Goal: Transaction & Acquisition: Purchase product/service

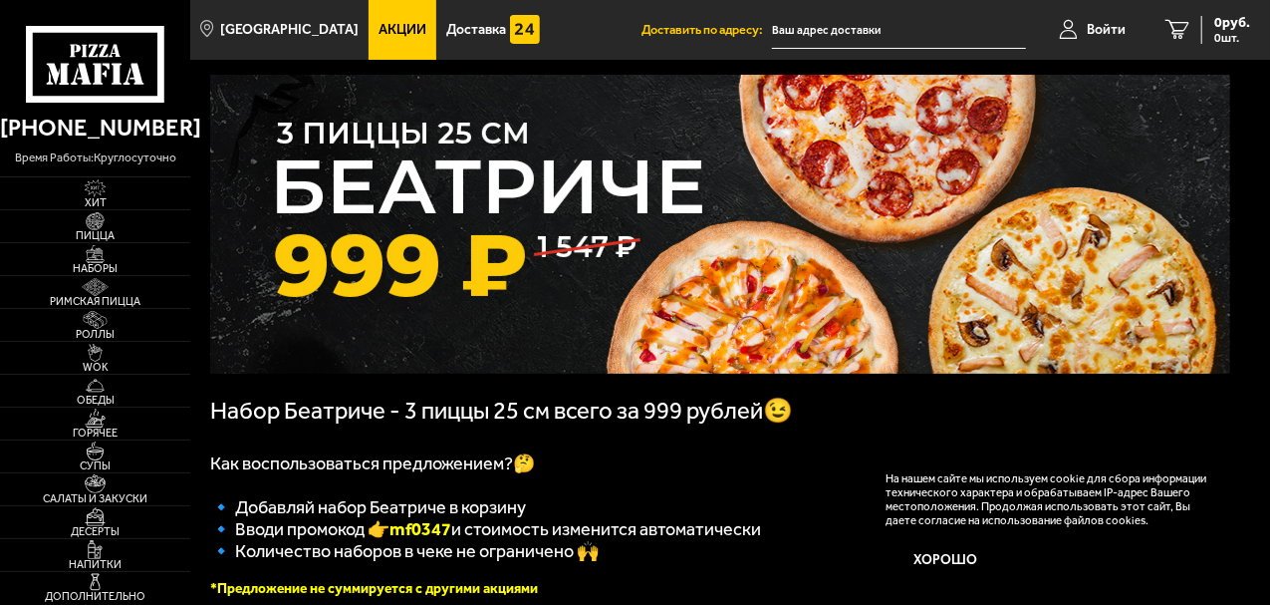
scroll to position [199, 0]
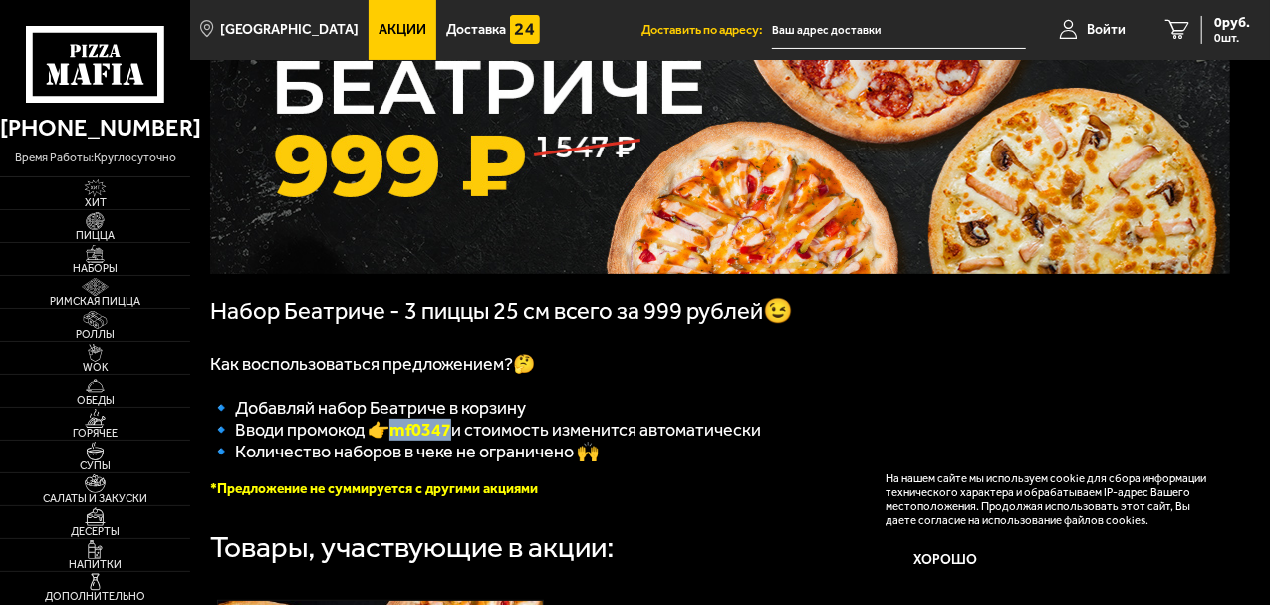
drag, startPoint x: 442, startPoint y: 433, endPoint x: 383, endPoint y: 435, distance: 59.8
click at [383, 435] on span "🔹 Вводи промокод 👉 mf0347 и стоимость изменится автоматически" at bounding box center [485, 429] width 551 height 22
copy span "🔹 Вводи промокод 👉 mf0347"
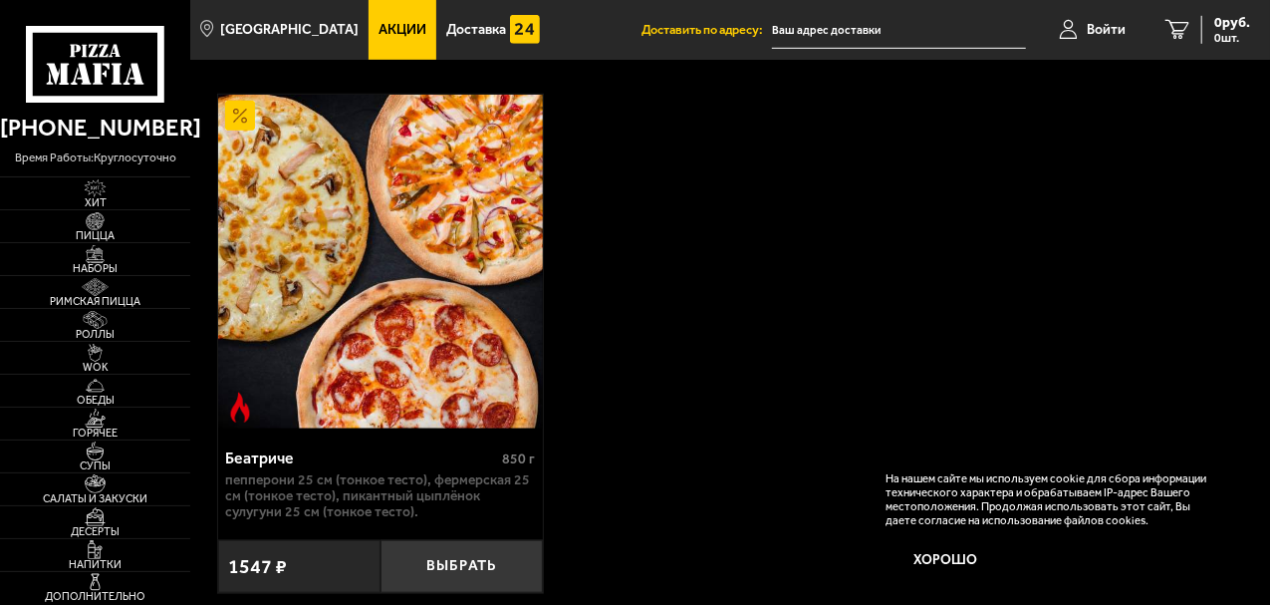
scroll to position [606, 0]
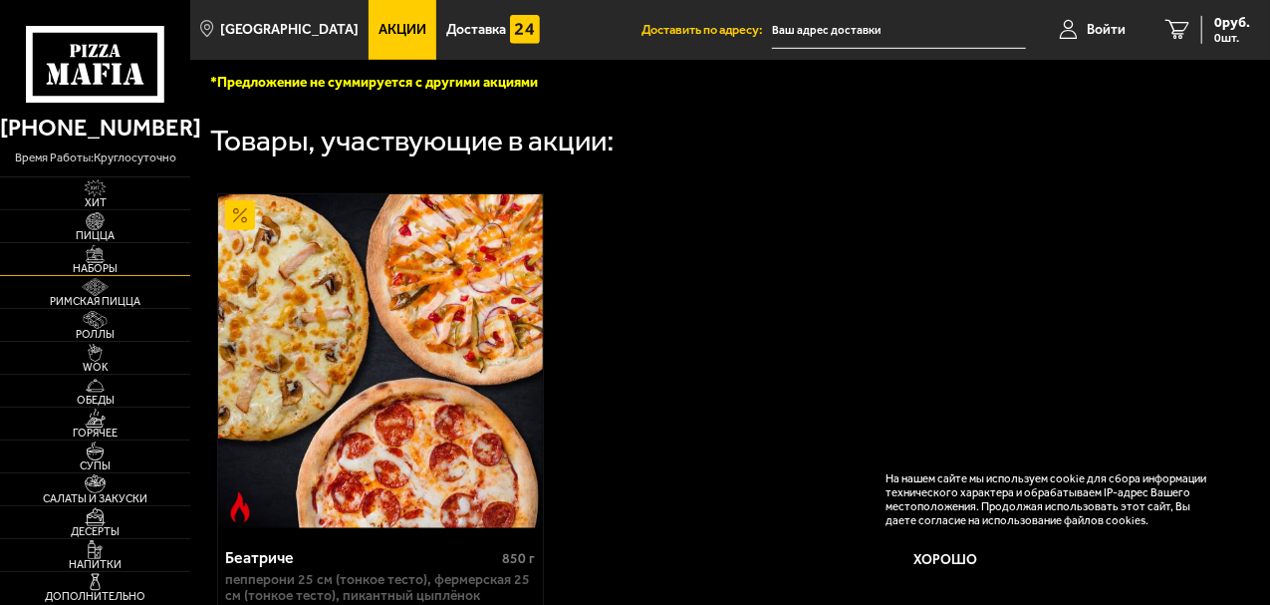
click at [82, 263] on span "Наборы" at bounding box center [95, 268] width 190 height 11
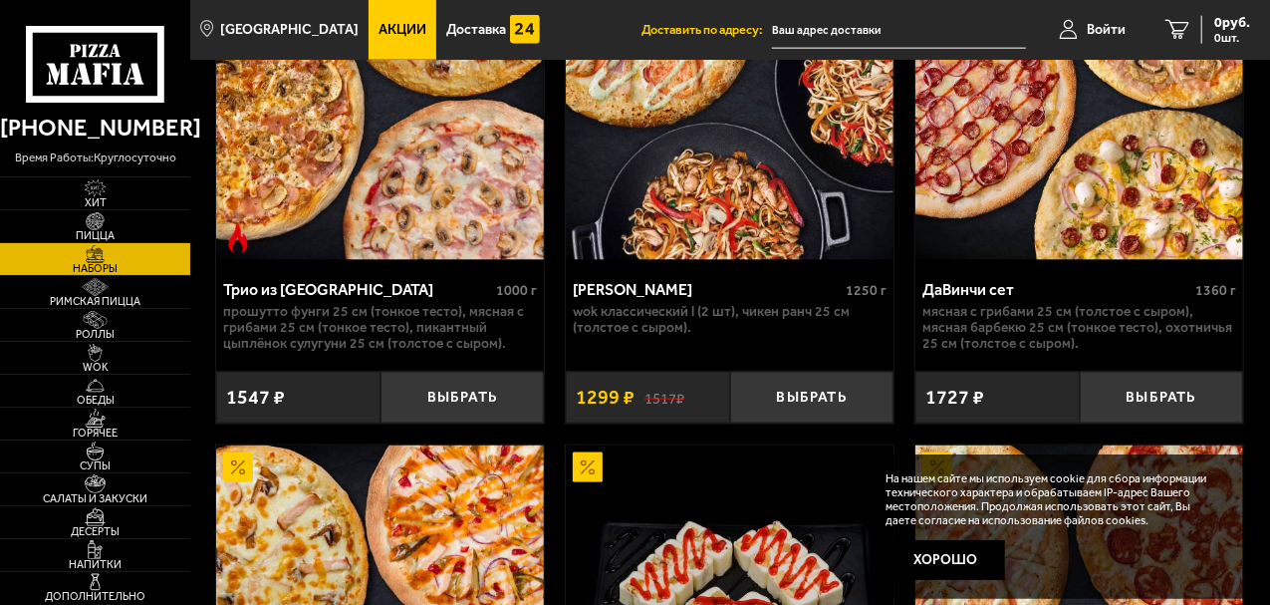
scroll to position [1395, 0]
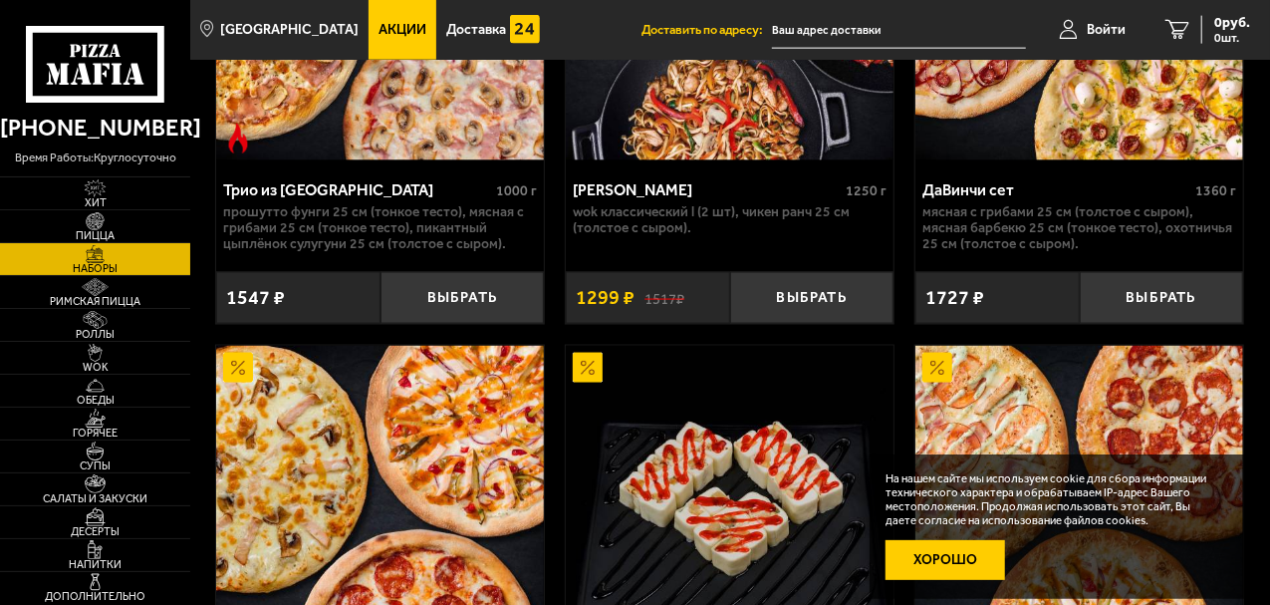
click at [960, 561] on button "Хорошо" at bounding box center [946, 560] width 120 height 40
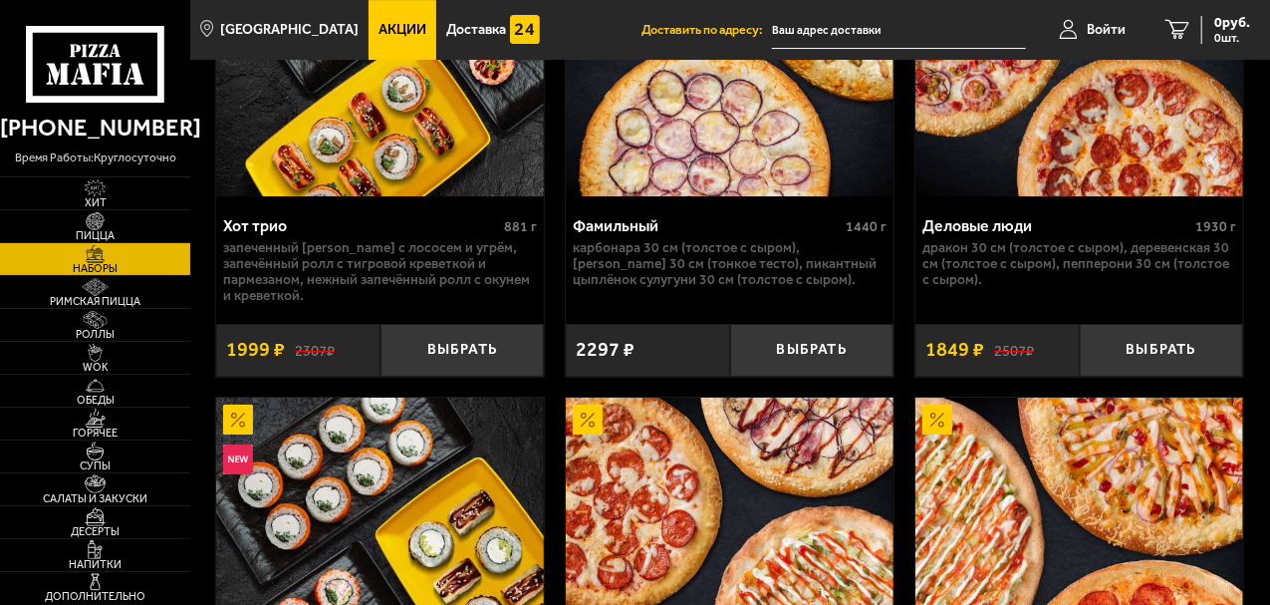
scroll to position [3587, 0]
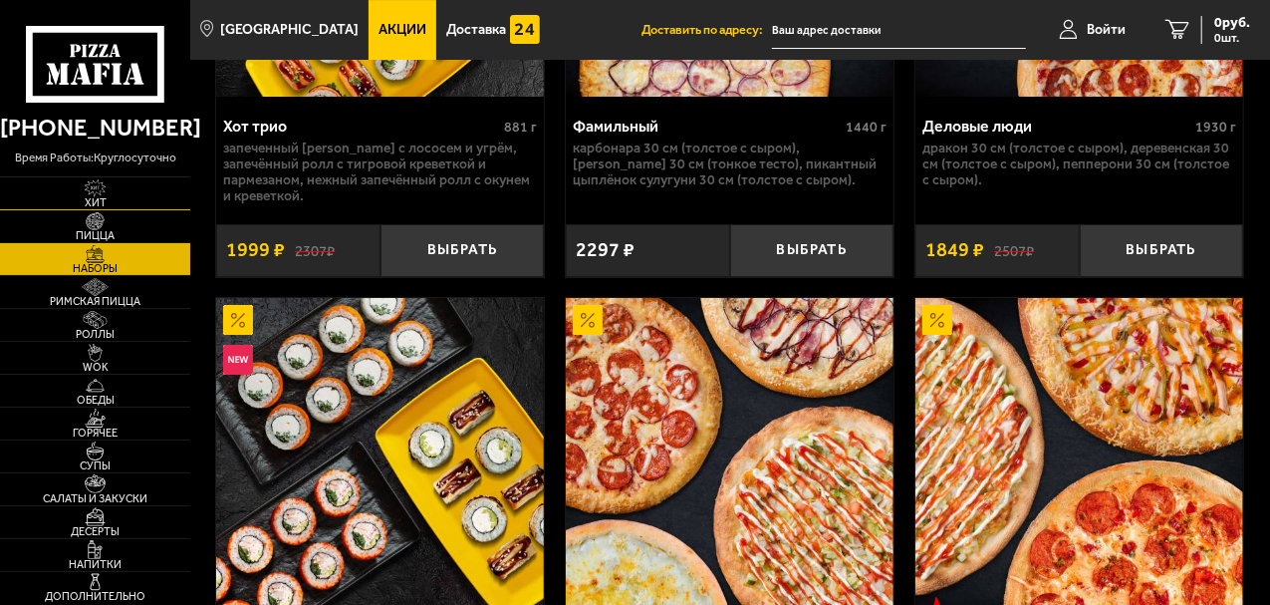
click at [101, 204] on span "Хит" at bounding box center [95, 202] width 190 height 11
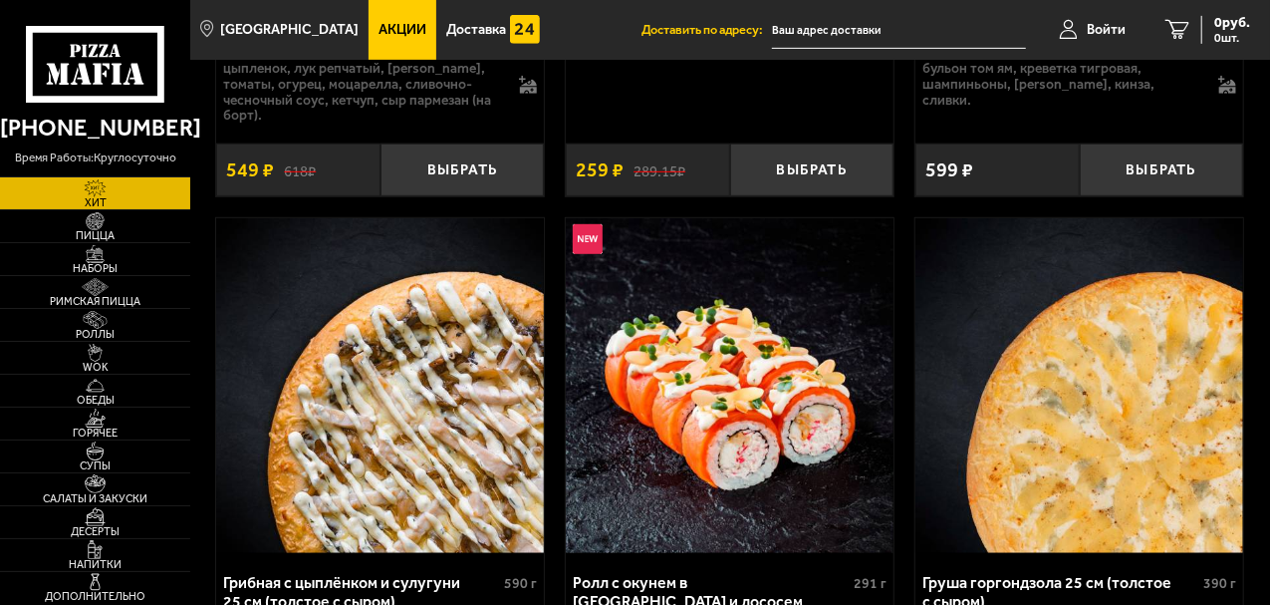
scroll to position [797, 0]
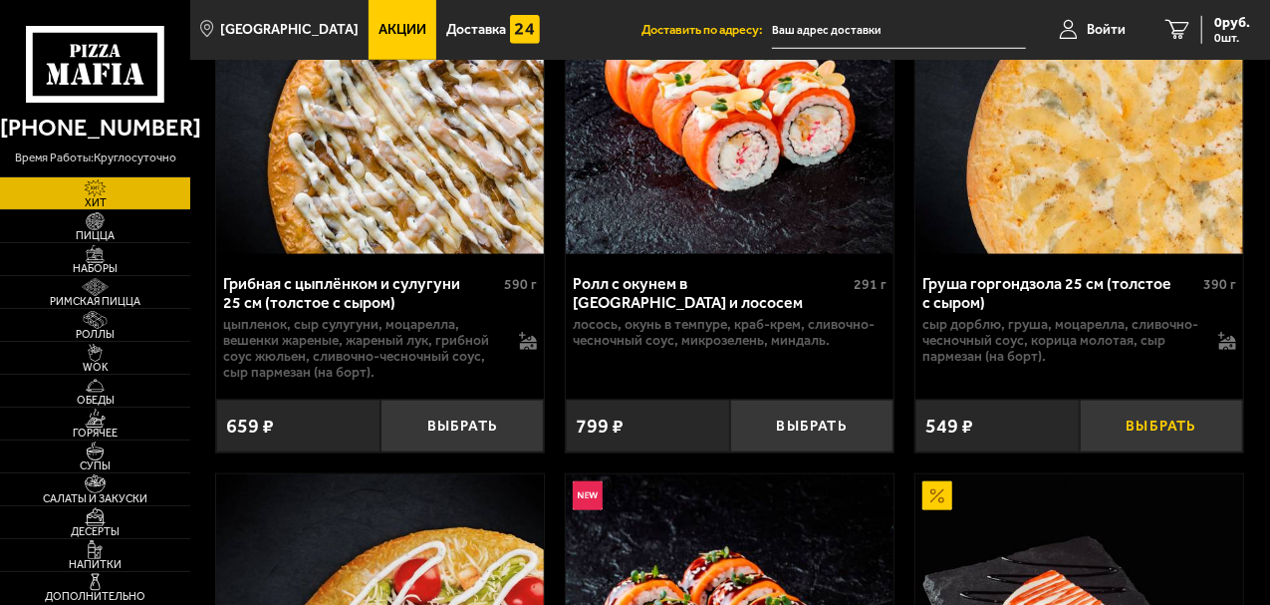
click at [1176, 439] on button "Выбрать" at bounding box center [1162, 426] width 164 height 53
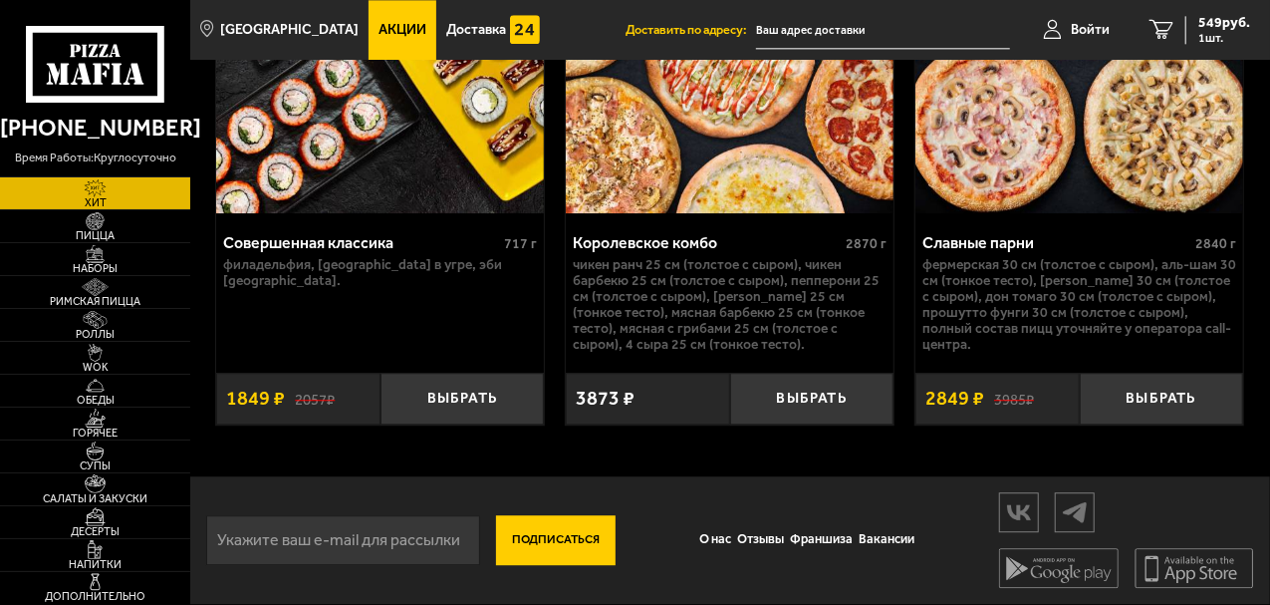
scroll to position [2173, 0]
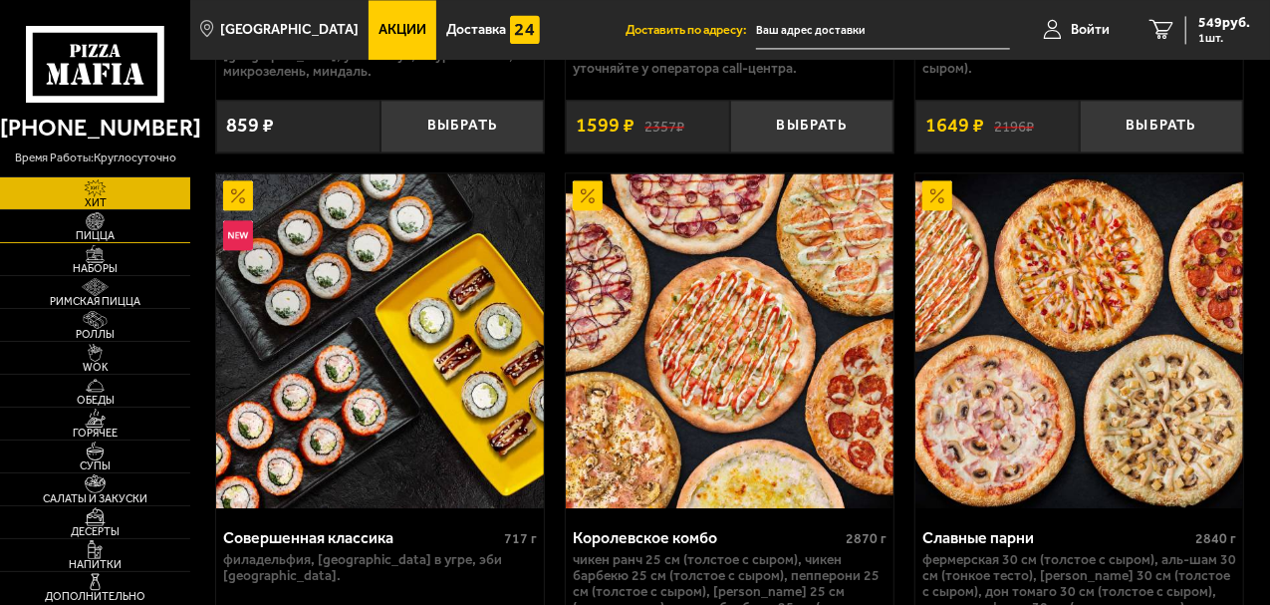
click at [106, 227] on img at bounding box center [95, 221] width 51 height 18
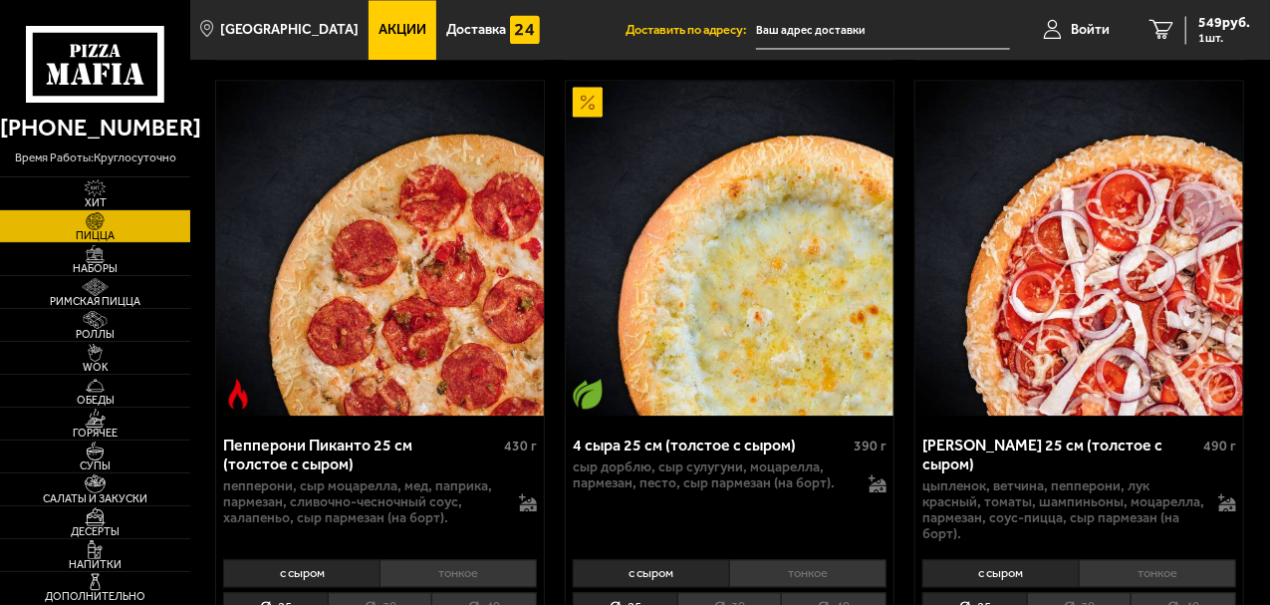
scroll to position [2092, 0]
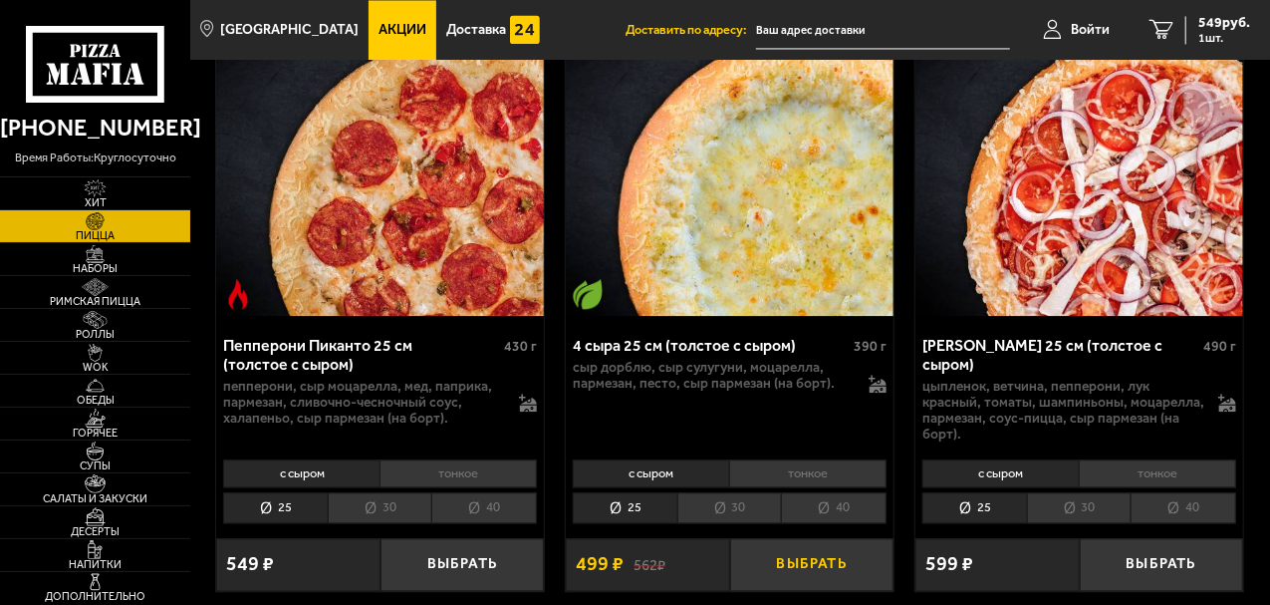
click at [833, 538] on button "Выбрать" at bounding box center [812, 564] width 164 height 53
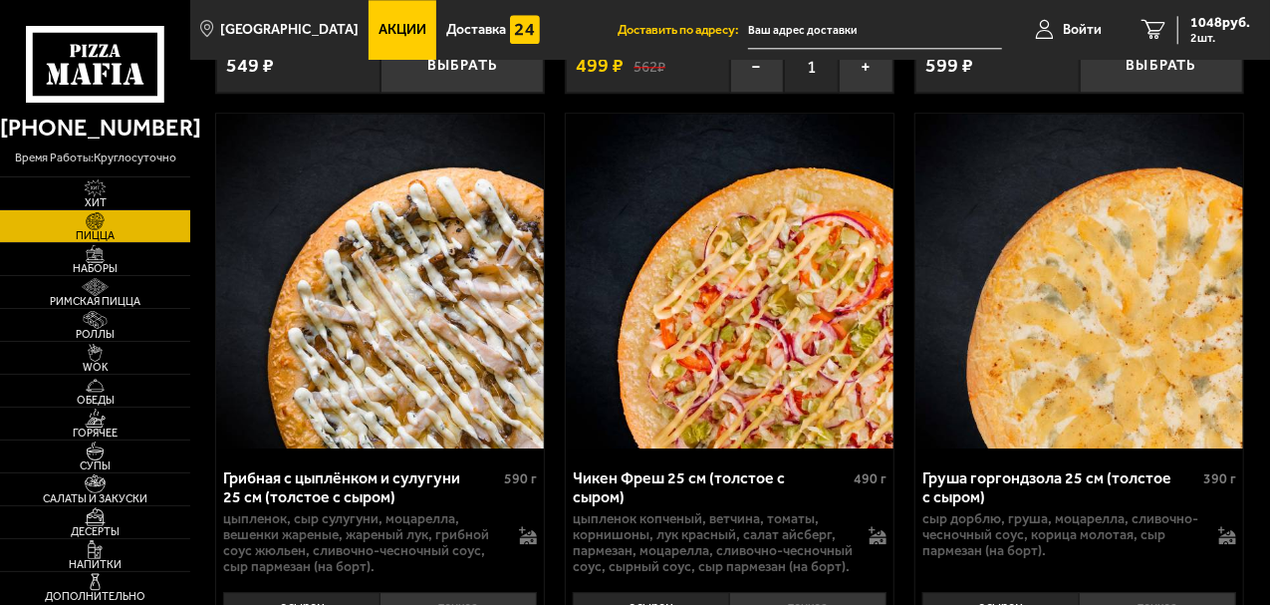
scroll to position [2690, 0]
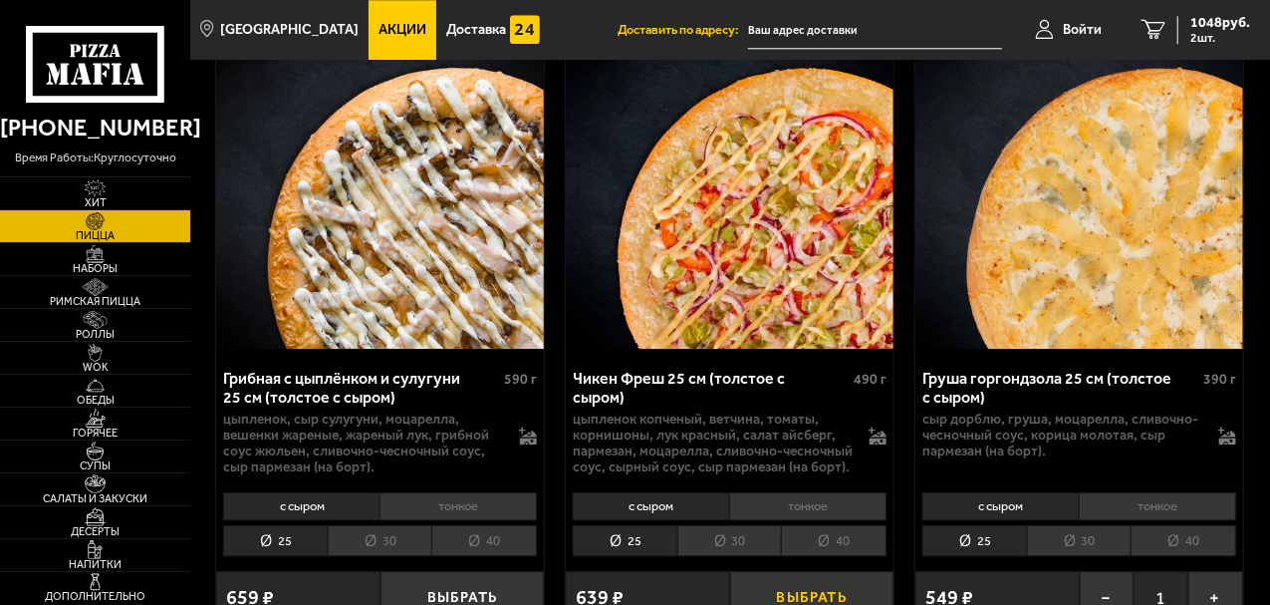
click at [815, 571] on button "Выбрать" at bounding box center [812, 597] width 164 height 53
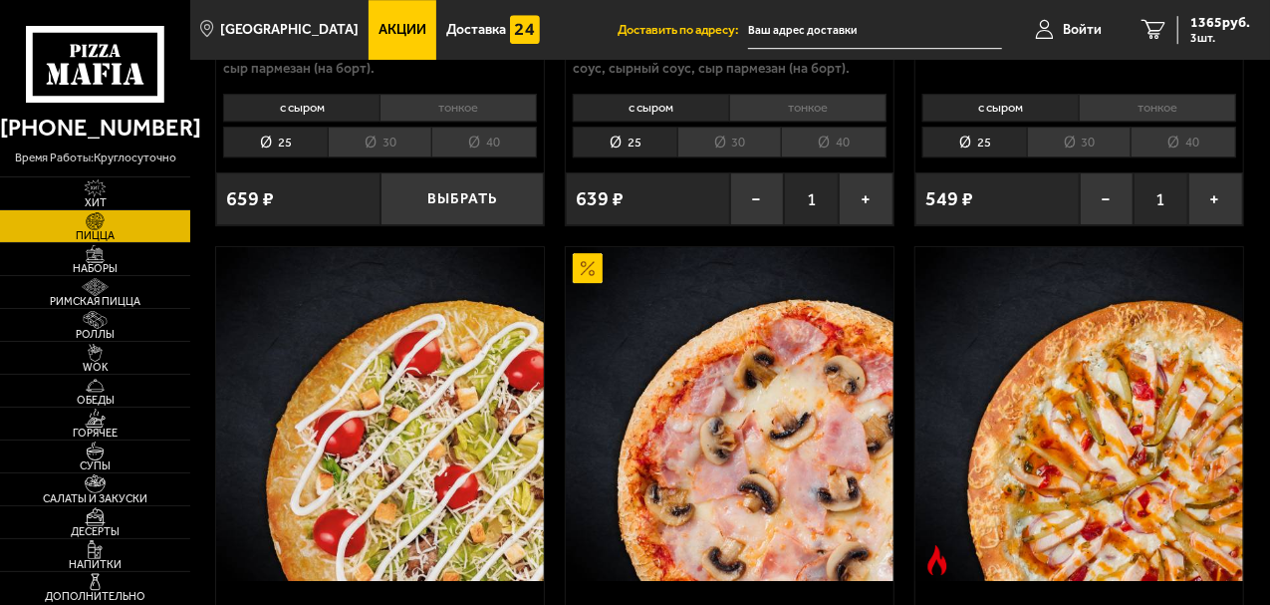
scroll to position [2790, 0]
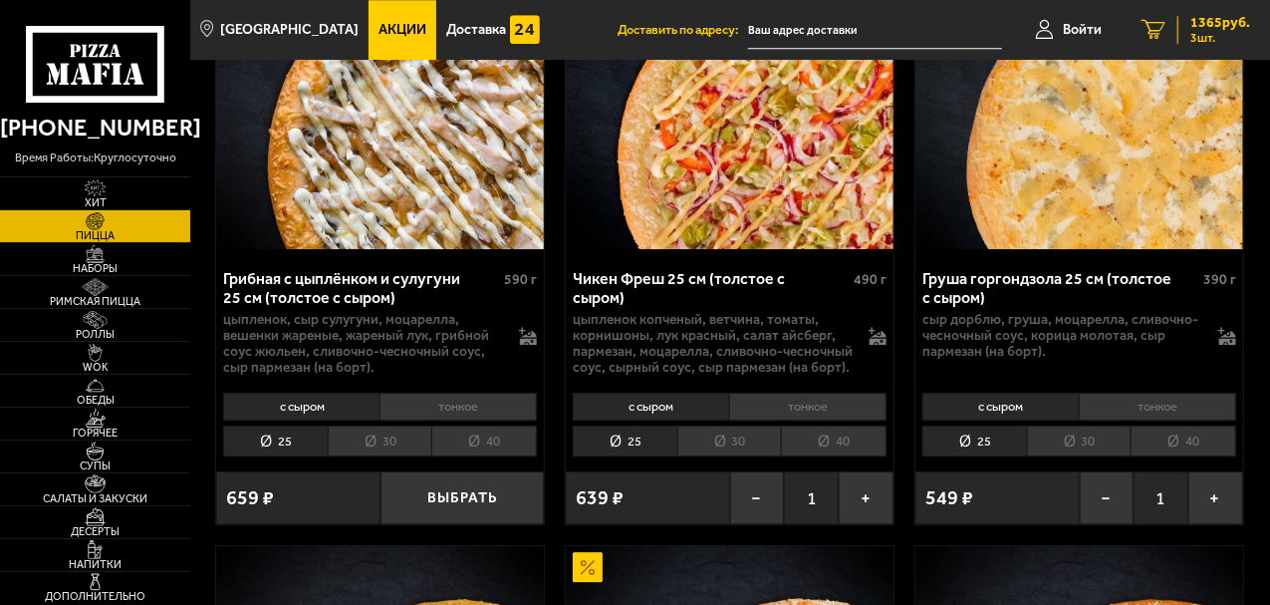
click at [1158, 27] on icon "3" at bounding box center [1154, 30] width 24 height 20
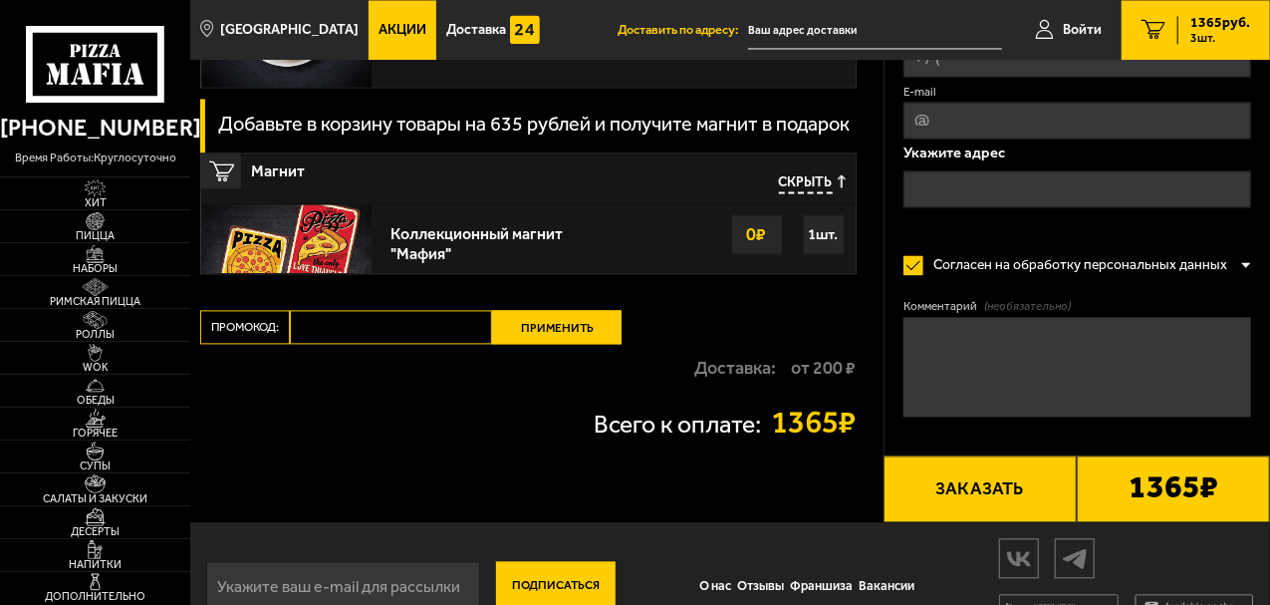
scroll to position [2037, 0]
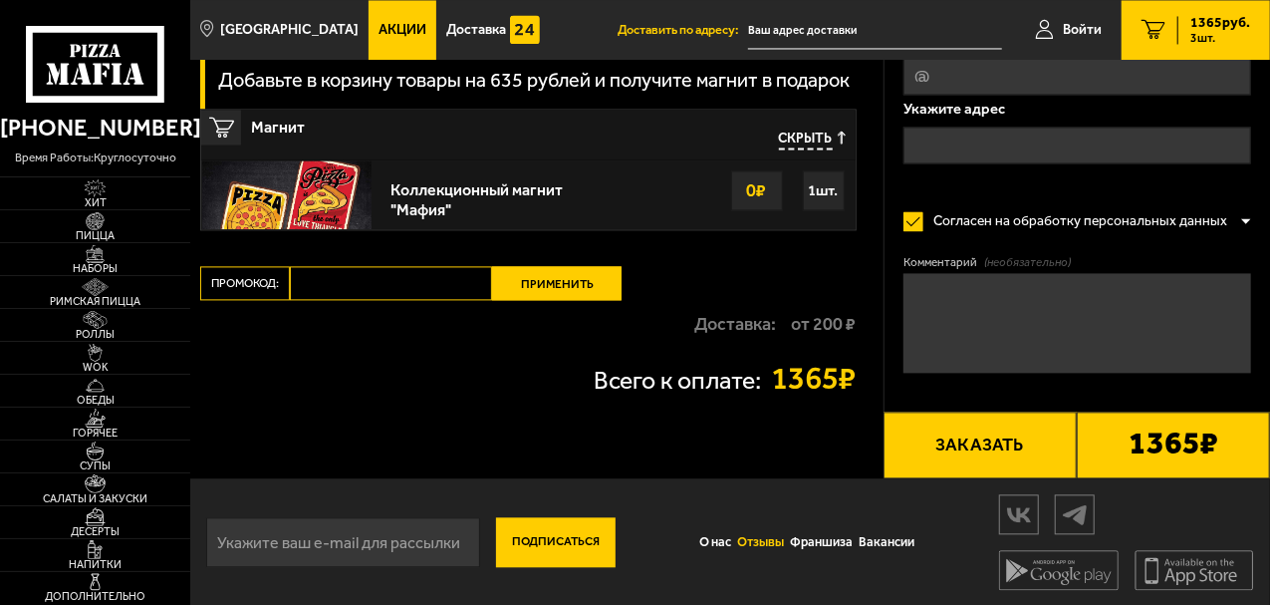
click at [772, 542] on link "Отзывы" at bounding box center [760, 542] width 53 height 40
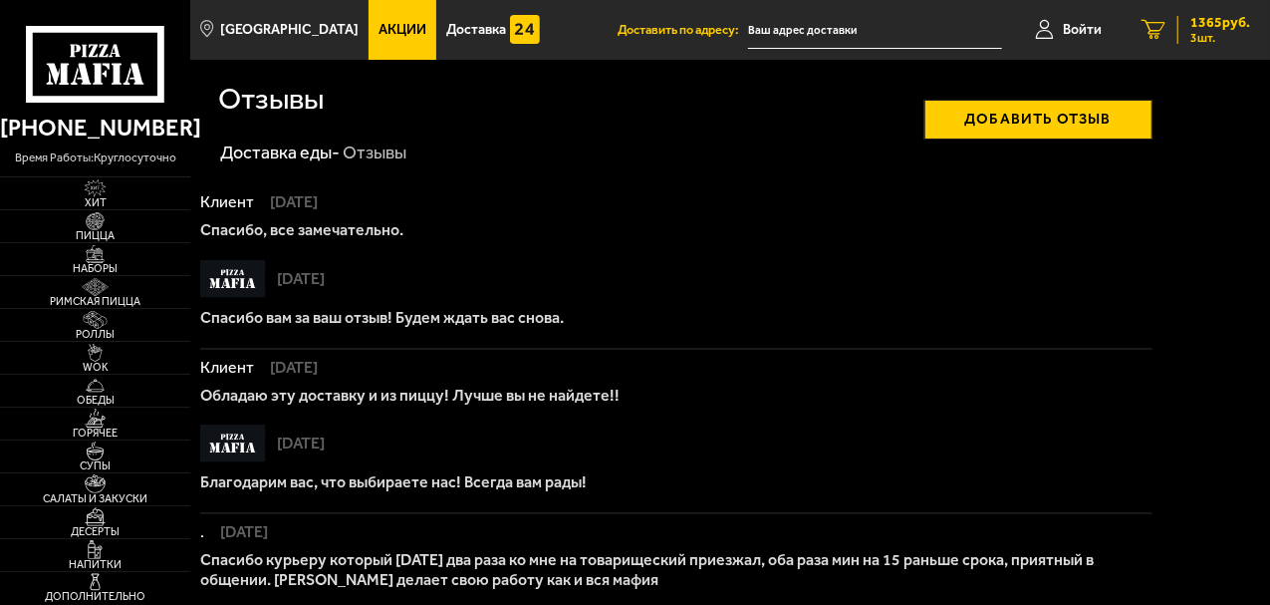
click at [1160, 38] on icon "3" at bounding box center [1154, 30] width 24 height 20
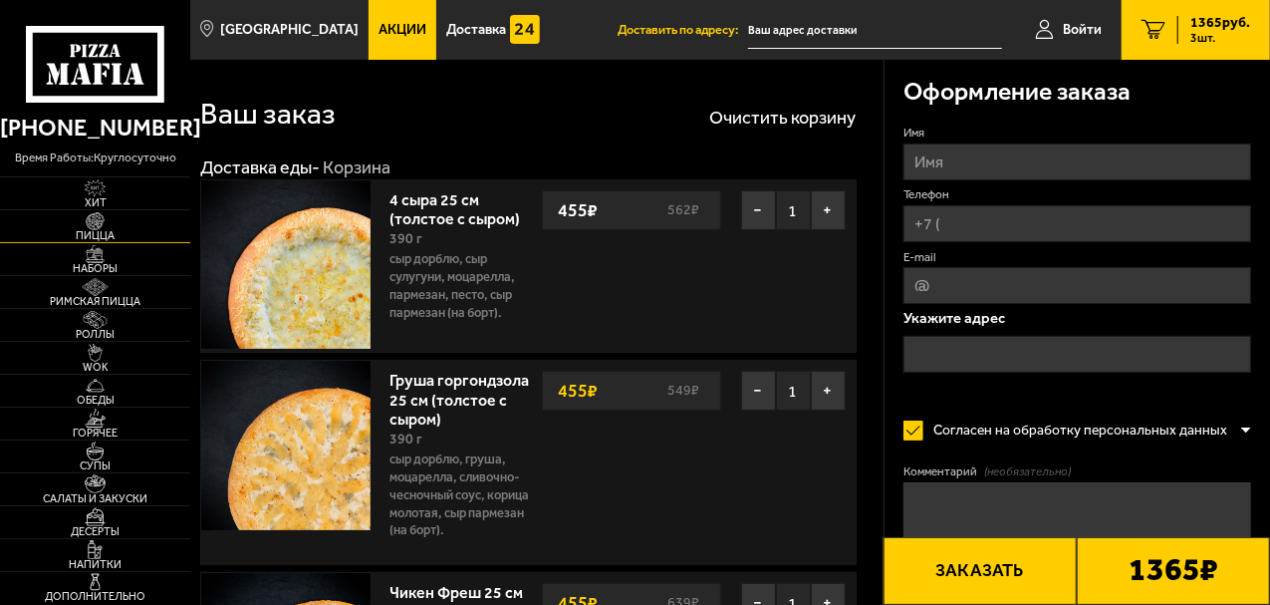
click at [116, 235] on span "Пицца" at bounding box center [95, 235] width 190 height 11
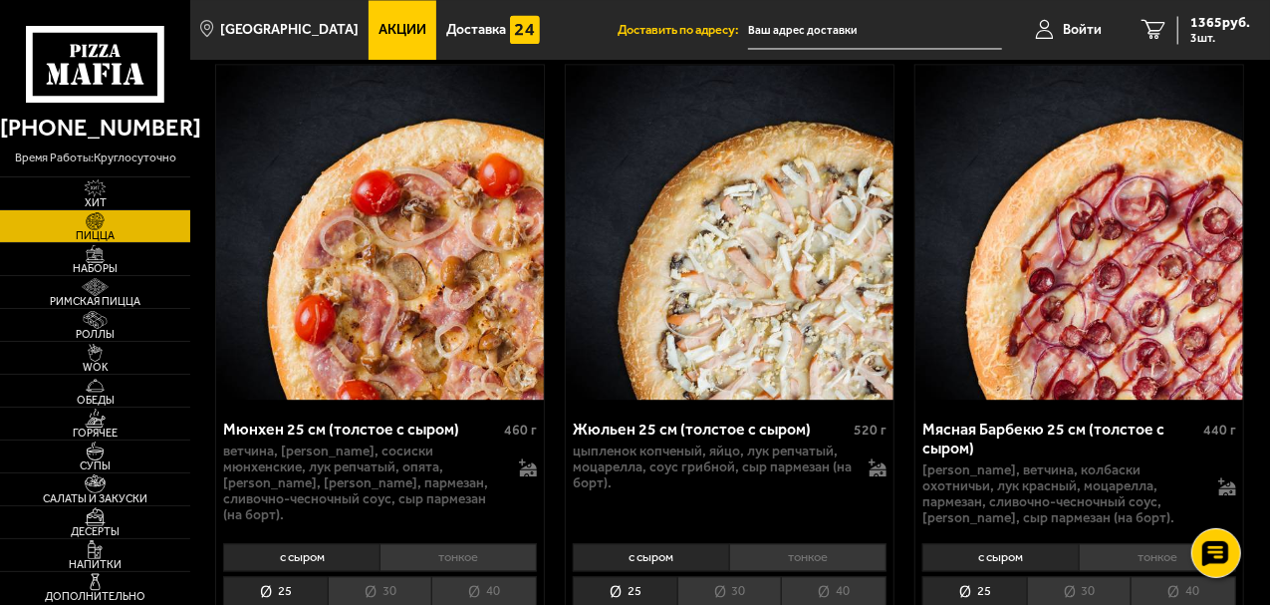
scroll to position [5978, 0]
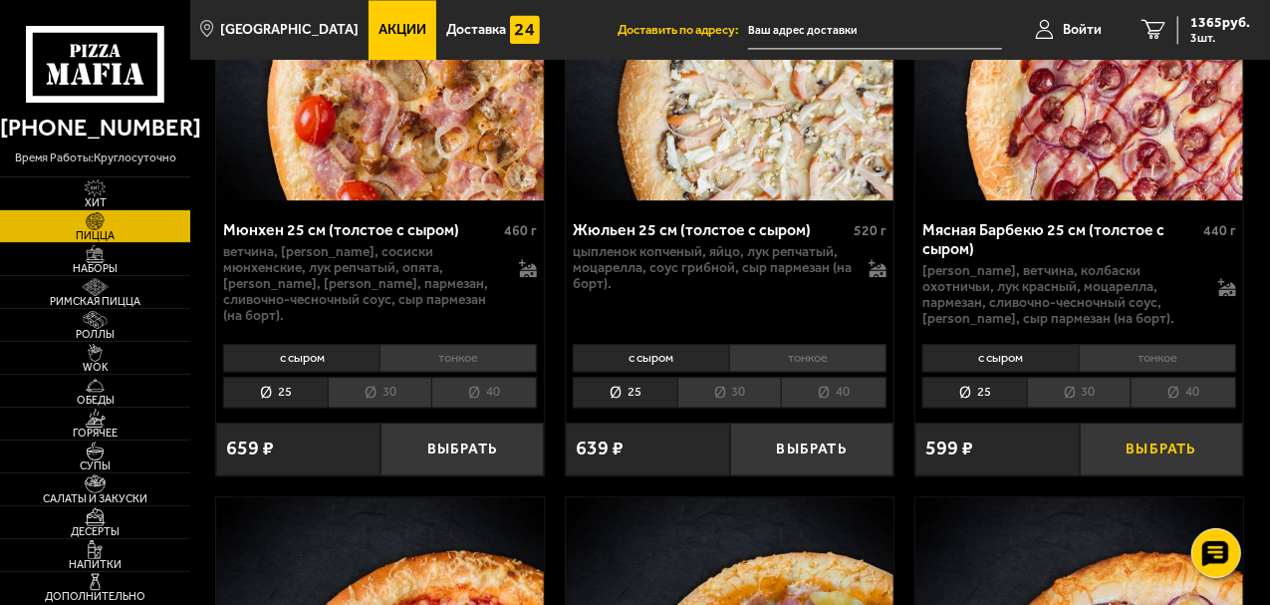
click at [1155, 422] on button "Выбрать" at bounding box center [1162, 448] width 164 height 53
click at [1162, 28] on icon "4" at bounding box center [1154, 30] width 24 height 20
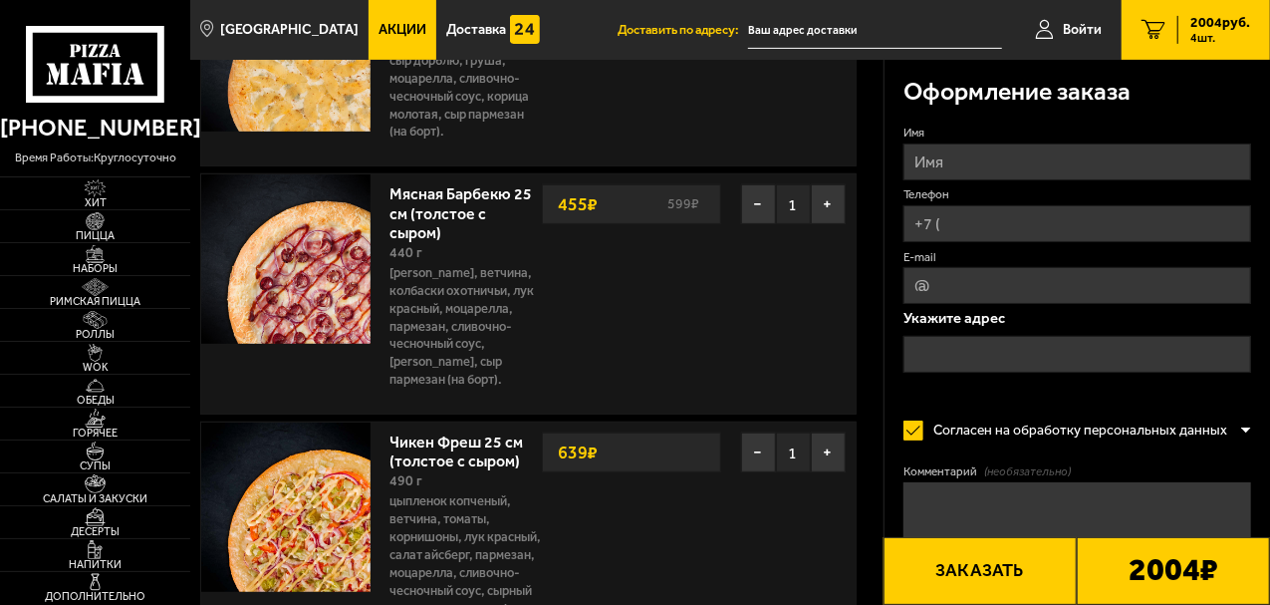
scroll to position [498, 0]
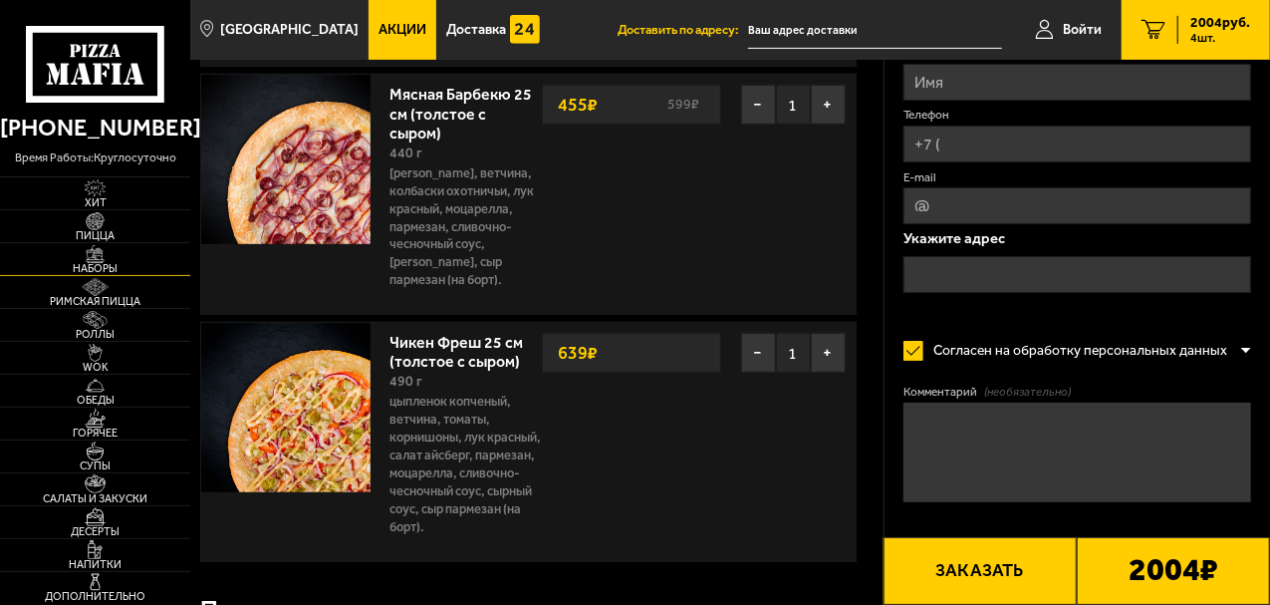
click at [101, 255] on img at bounding box center [95, 254] width 51 height 18
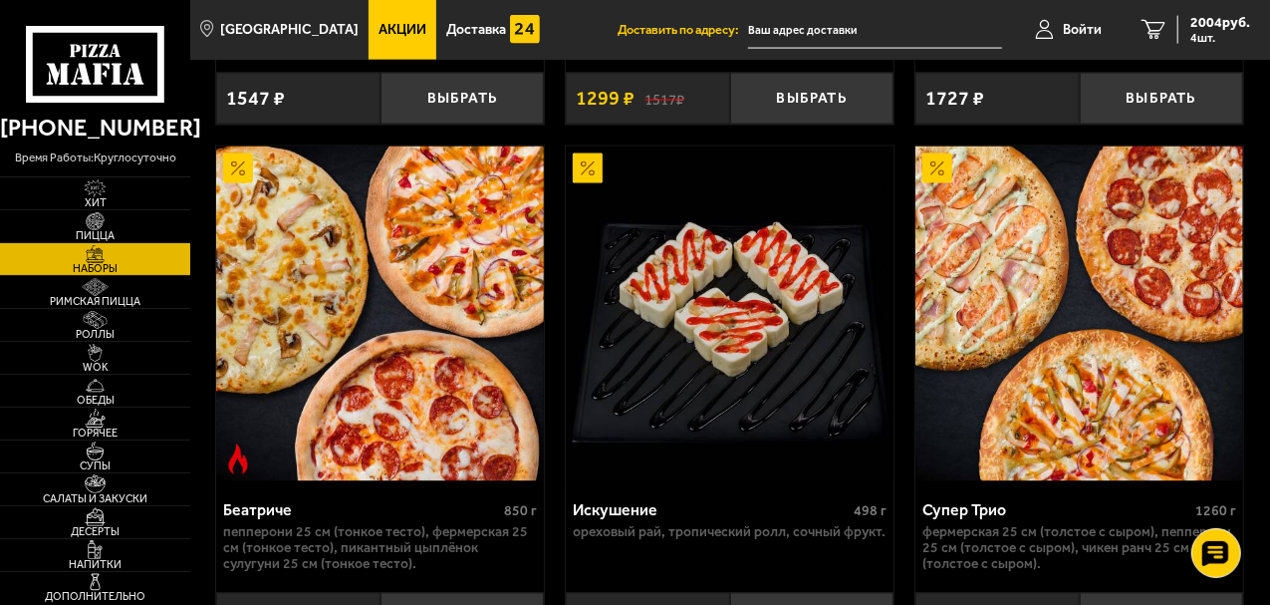
scroll to position [1694, 0]
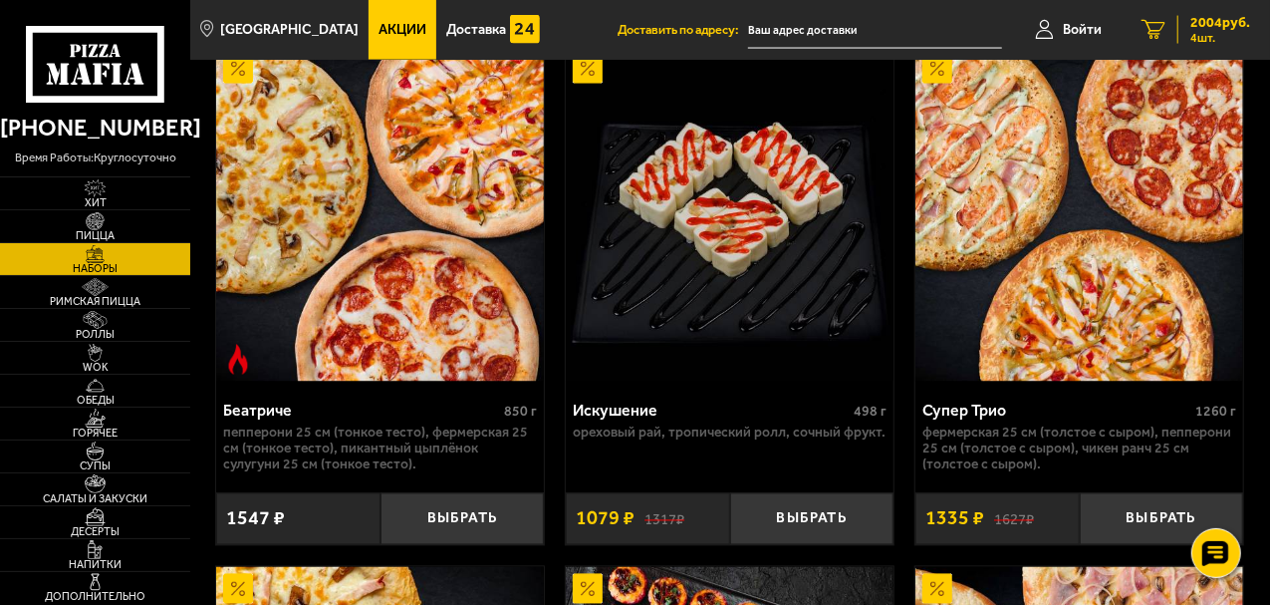
click at [1153, 32] on icon "4" at bounding box center [1154, 30] width 24 height 20
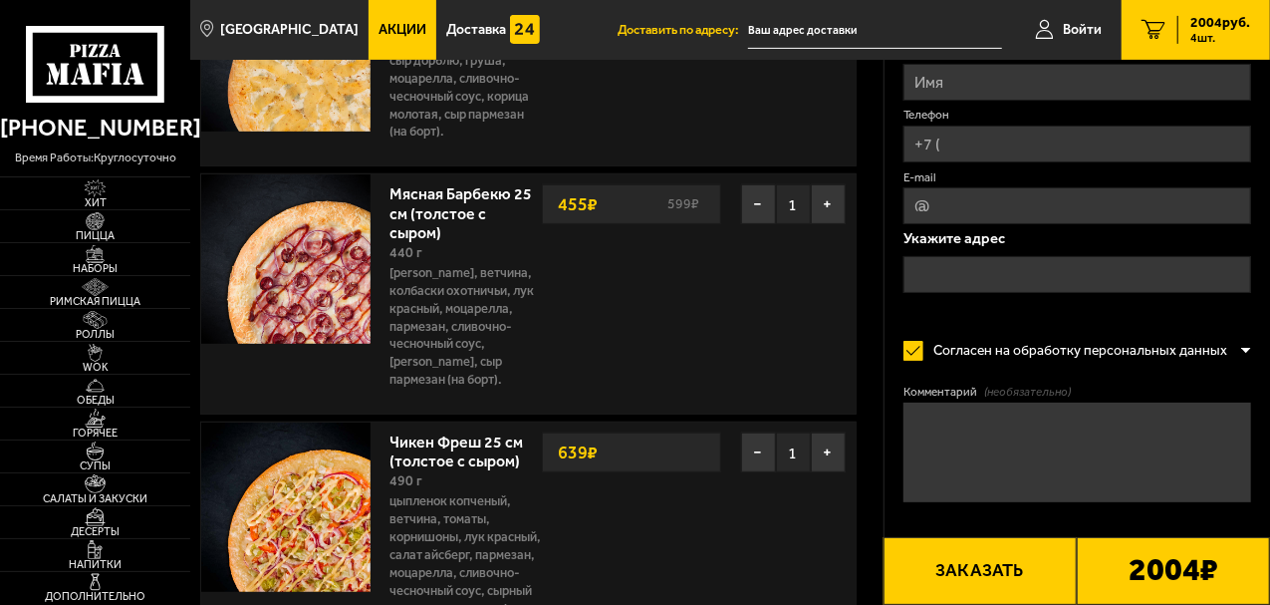
scroll to position [498, 0]
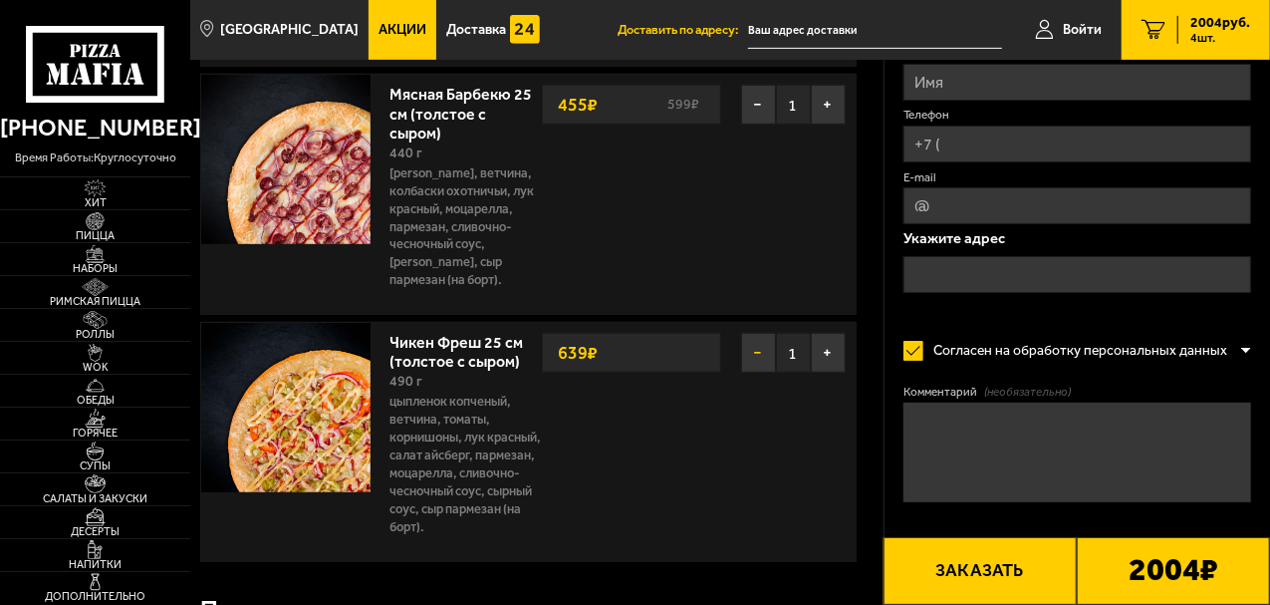
click at [753, 333] on button "−" at bounding box center [758, 353] width 35 height 40
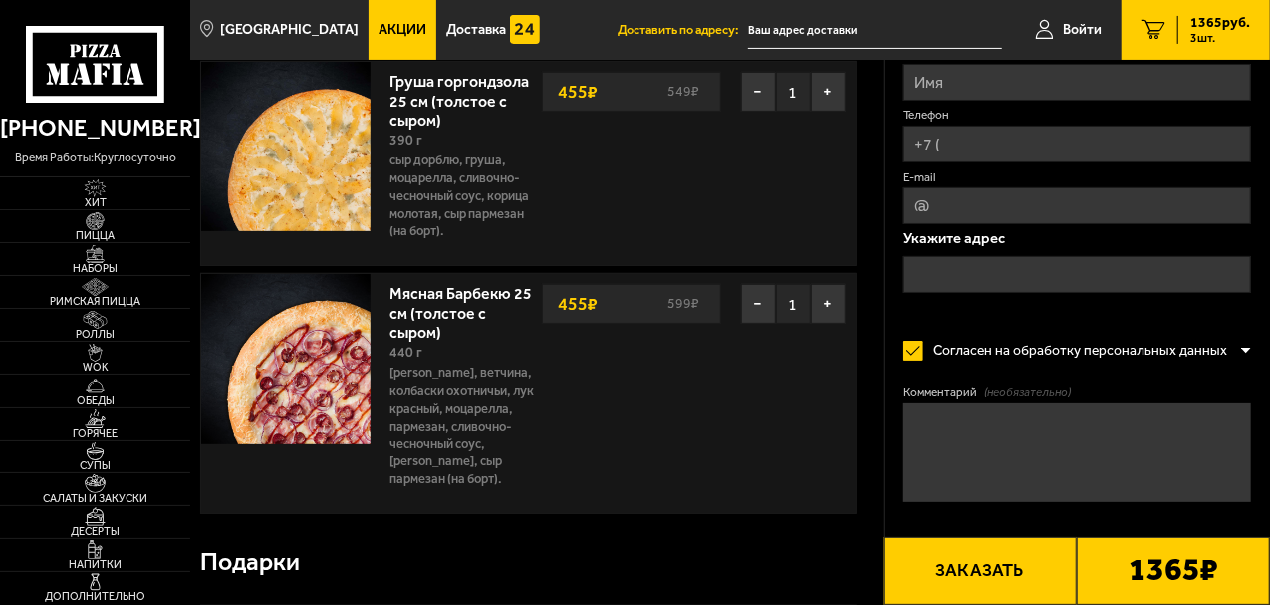
scroll to position [0, 0]
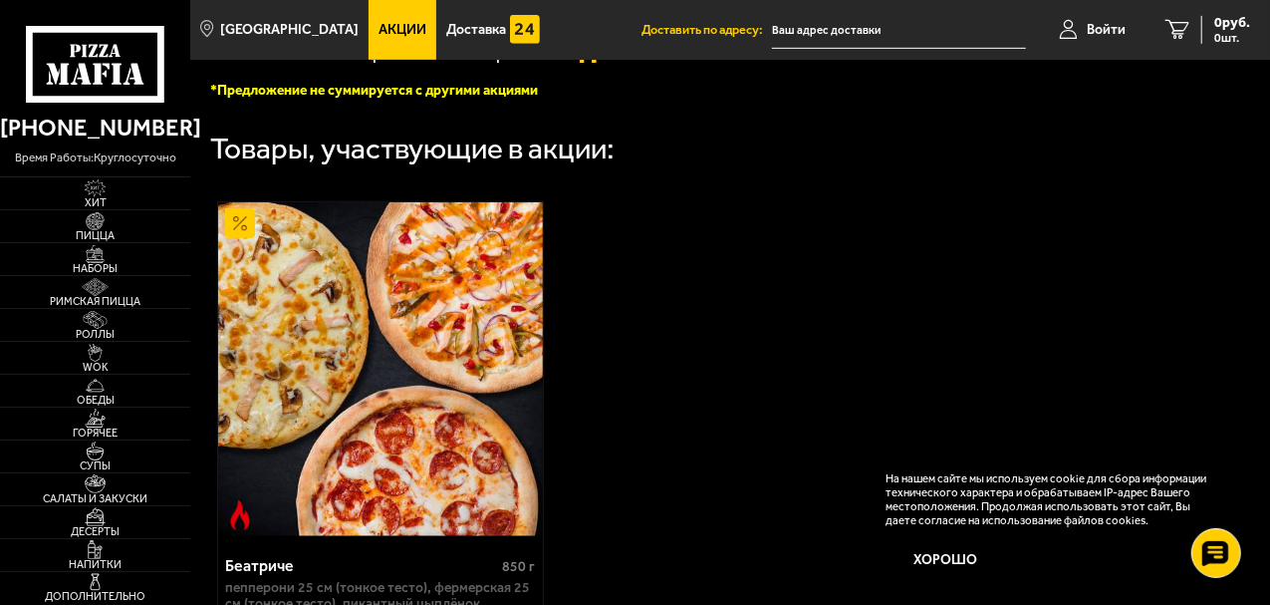
scroll to position [797, 0]
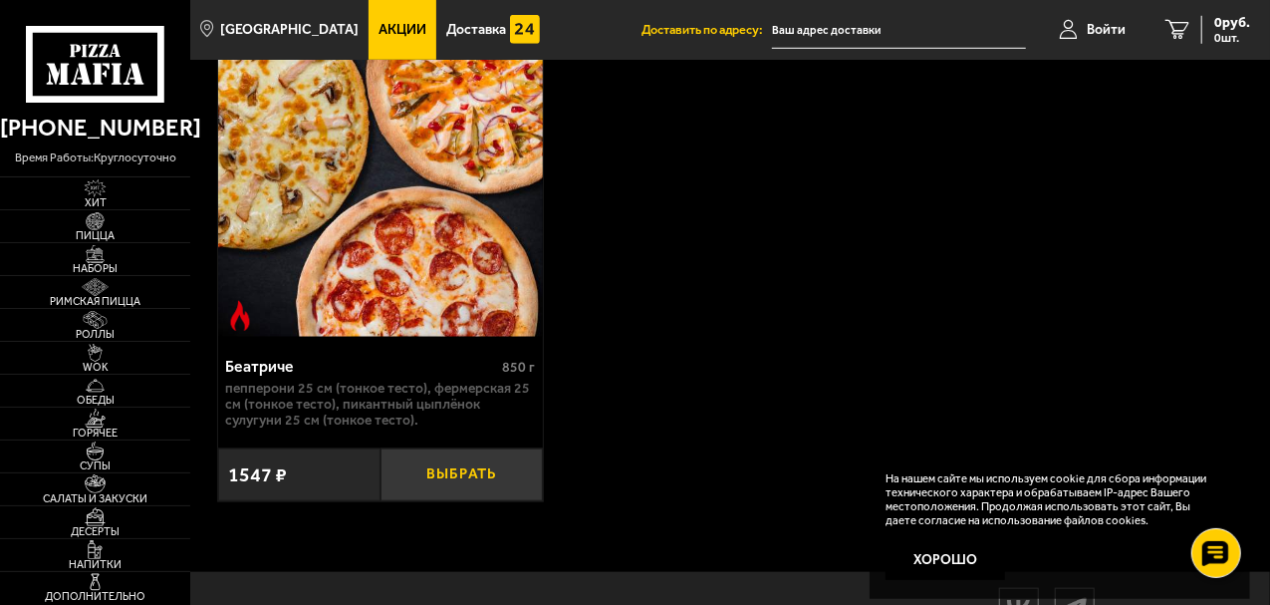
click at [486, 495] on button "Выбрать" at bounding box center [462, 474] width 162 height 53
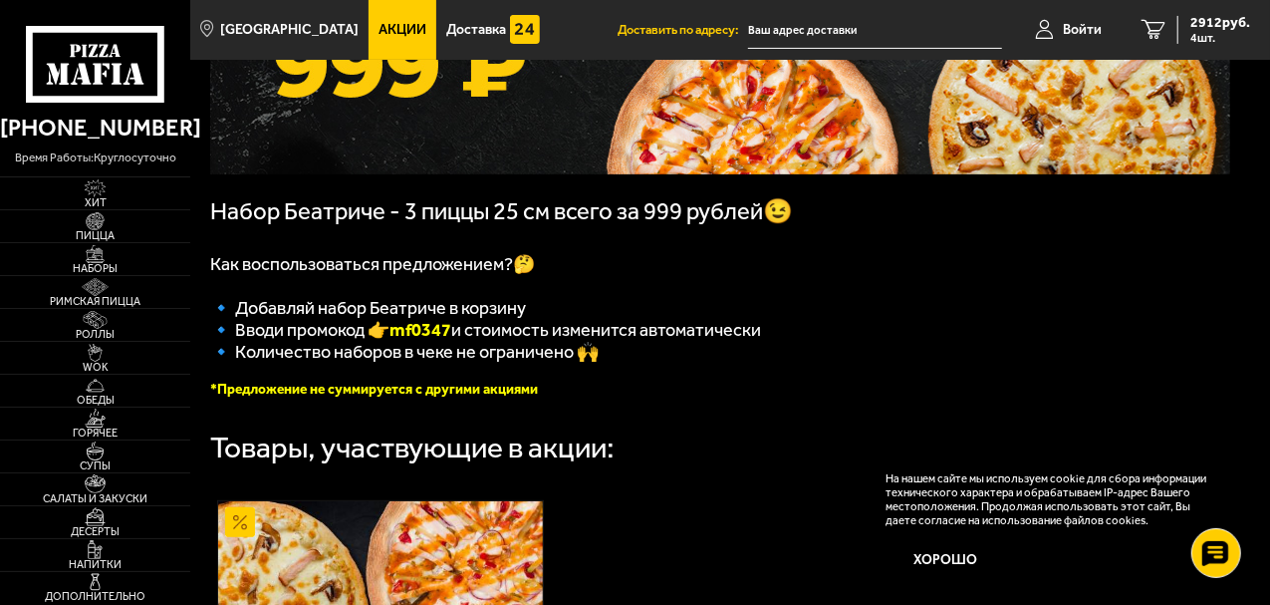
scroll to position [199, 0]
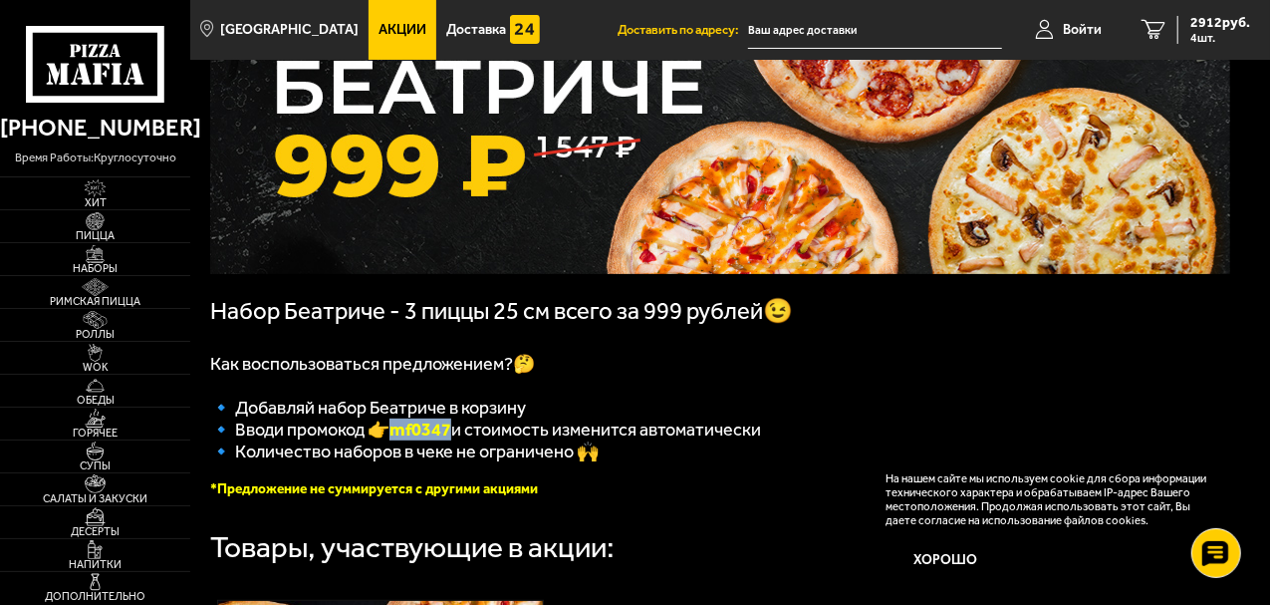
drag, startPoint x: 446, startPoint y: 436, endPoint x: 387, endPoint y: 436, distance: 59.8
click at [390, 436] on b "mf0347" at bounding box center [421, 429] width 62 height 22
copy b "mf0347"
click at [1164, 28] on icon "4" at bounding box center [1154, 30] width 24 height 20
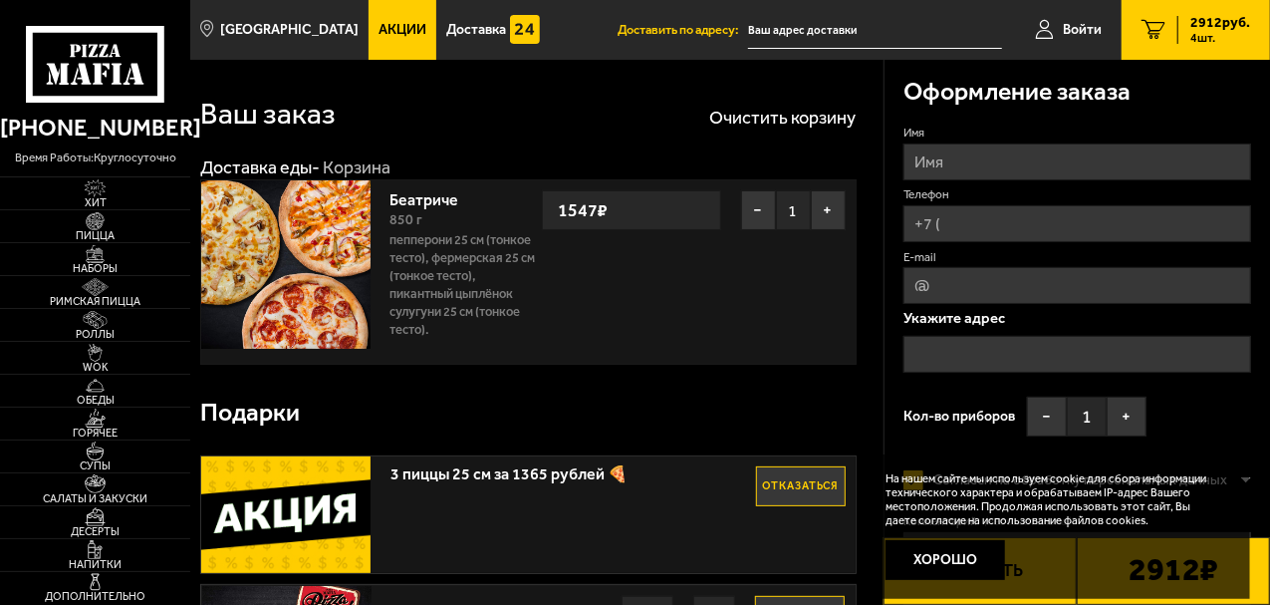
click at [1214, 20] on span "2912 руб." at bounding box center [1221, 23] width 60 height 14
click at [1147, 33] on icon "4" at bounding box center [1154, 30] width 24 height 20
click at [108, 207] on span "Хит" at bounding box center [95, 202] width 190 height 11
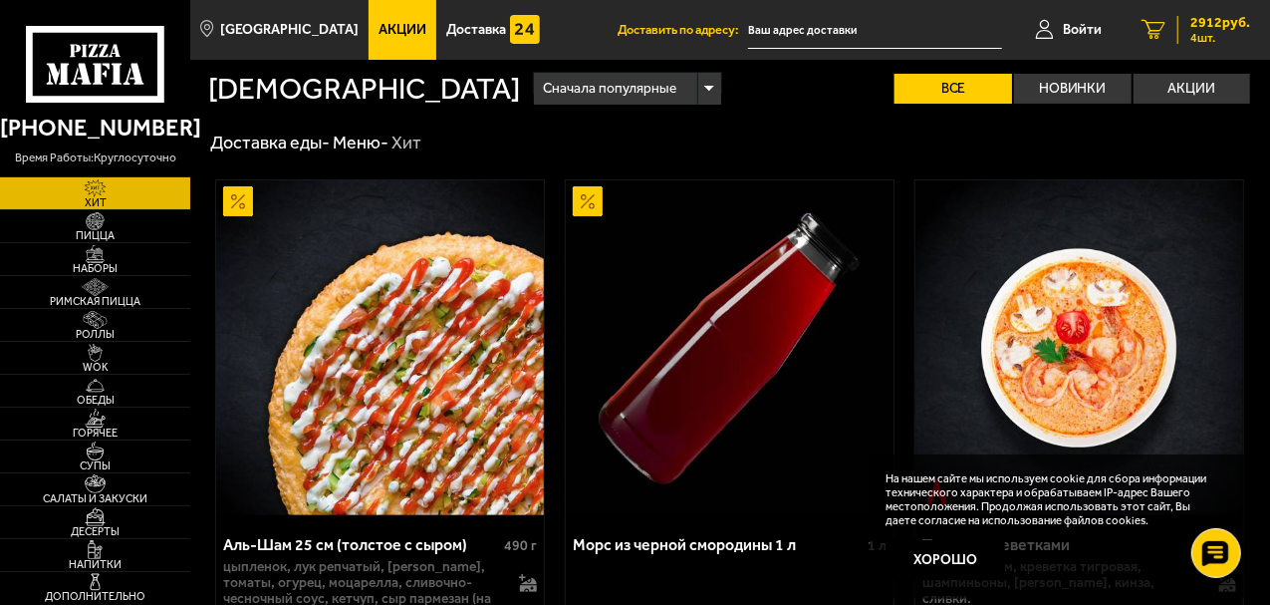
click at [1156, 18] on link "4 2912 руб. 4 шт." at bounding box center [1196, 30] width 148 height 60
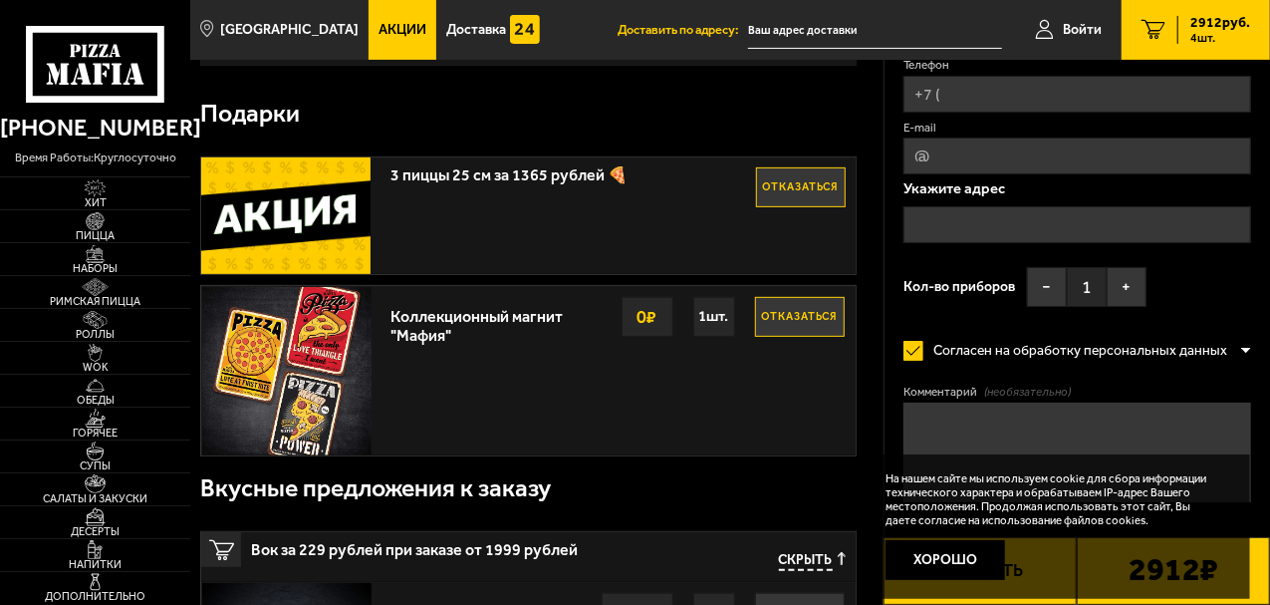
scroll to position [100, 0]
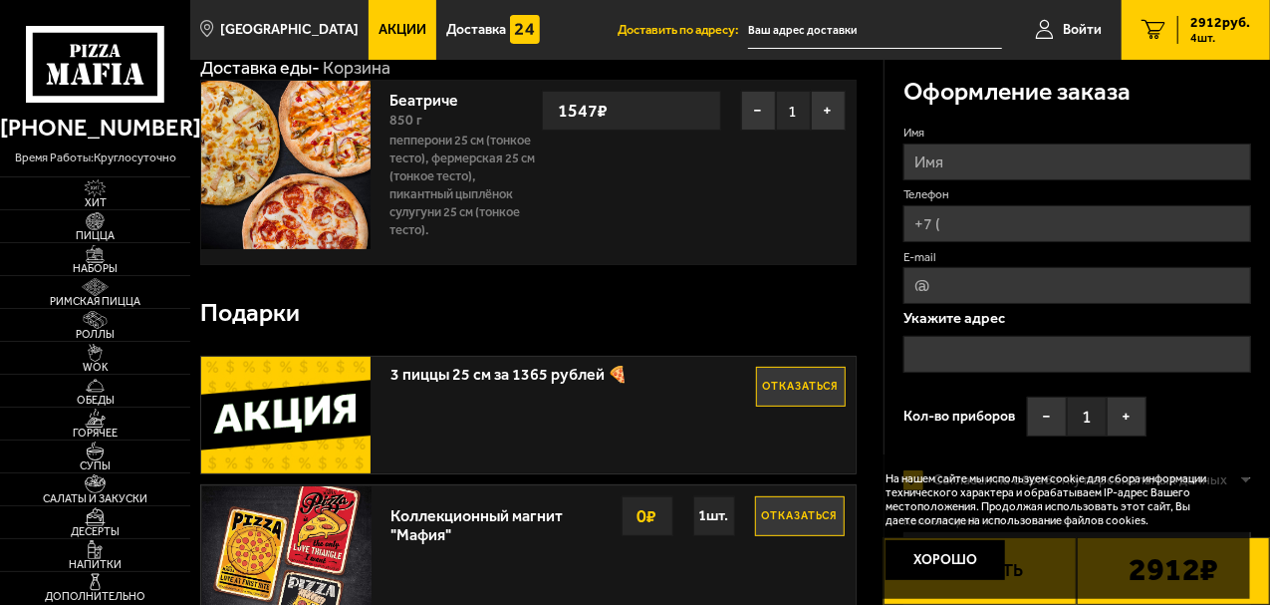
click at [955, 560] on button "Хорошо" at bounding box center [946, 560] width 120 height 40
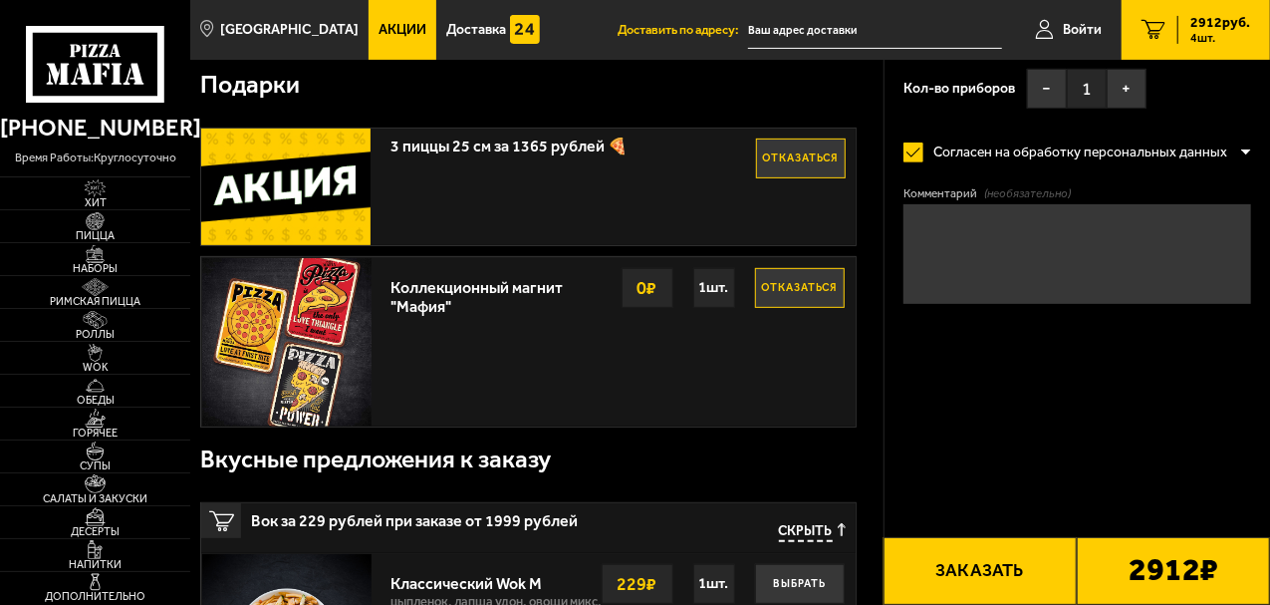
scroll to position [0, 0]
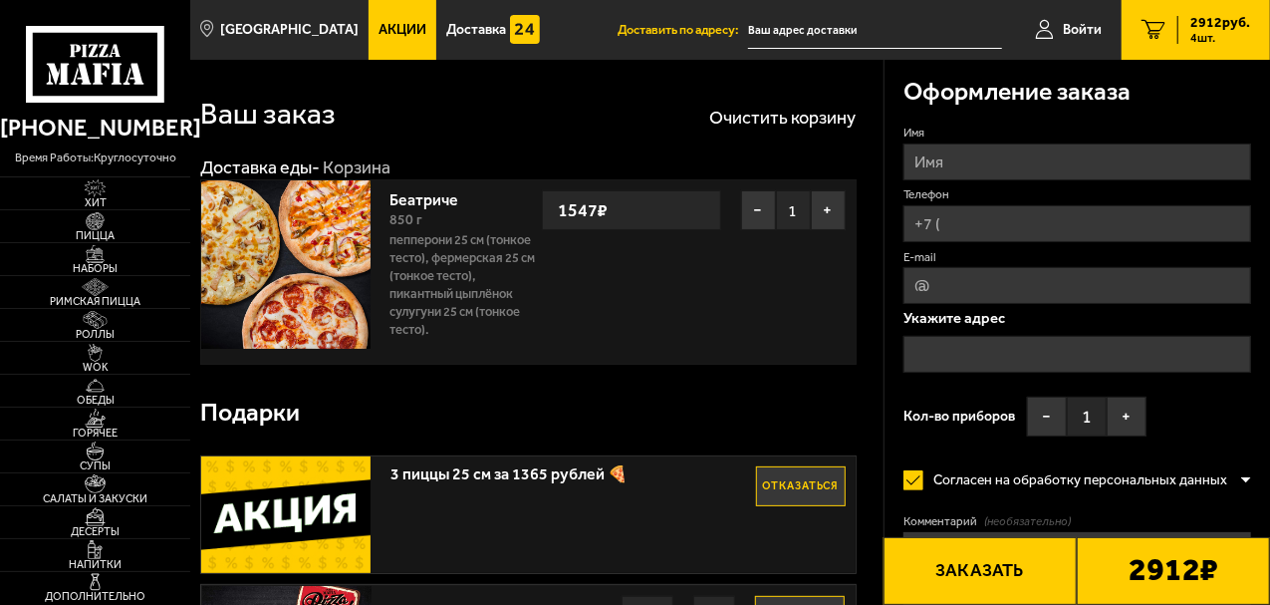
click at [428, 199] on link "Беатриче" at bounding box center [435, 196] width 89 height 25
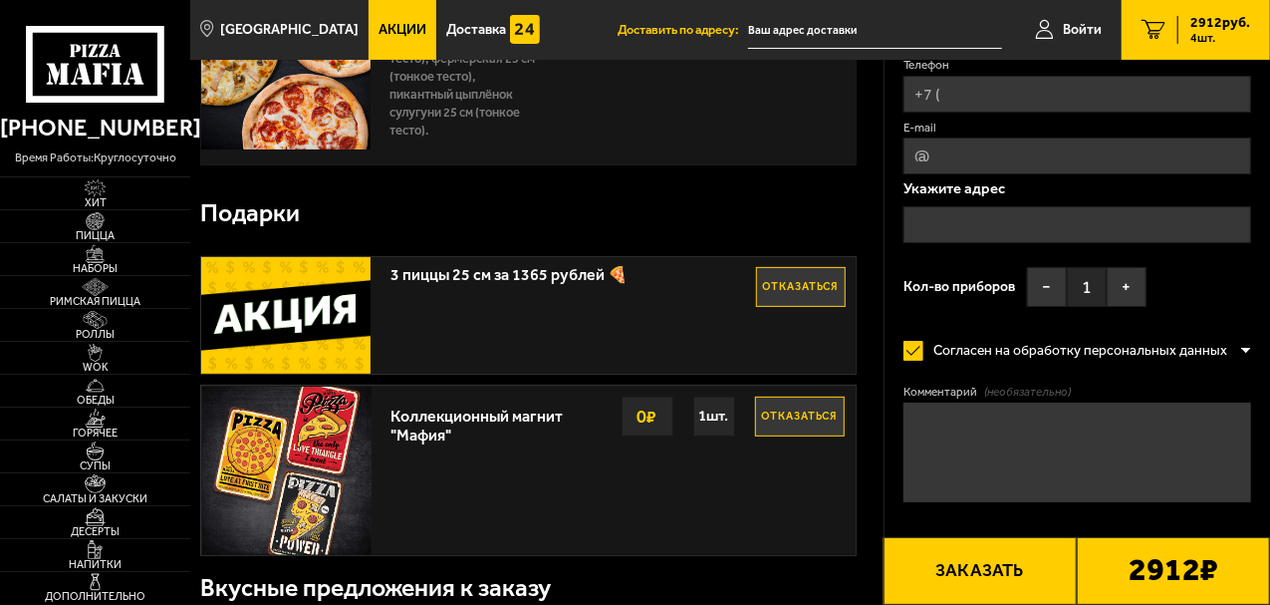
scroll to position [299, 0]
